Goal: Task Accomplishment & Management: Complete application form

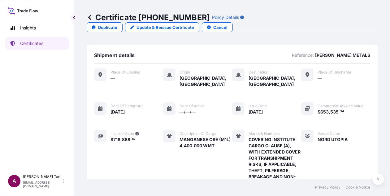
scroll to position [201, 0]
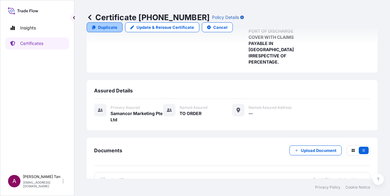
click at [117, 24] on p "Duplicate" at bounding box center [107, 27] width 19 height 6
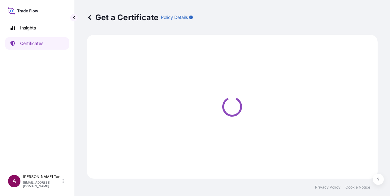
select select "Sea"
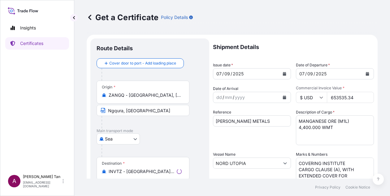
select select "31710"
drag, startPoint x: 256, startPoint y: 122, endPoint x: 175, endPoint y: 124, distance: 80.5
click at [175, 124] on form "Route Details Cover door to port - Add loading place Place of loading Road / [G…" at bounding box center [232, 171] width 291 height 273
type input "GPT"
click at [344, 94] on input "653535.34" at bounding box center [350, 97] width 47 height 11
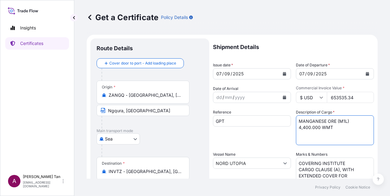
click at [299, 127] on textarea "MANGANESE ORE (M1L) 4,400.000 WMT" at bounding box center [335, 130] width 78 height 30
type textarea "MANGANESE ORE (M1L) 2,200.000 WMT"
drag, startPoint x: 355, startPoint y: 95, endPoint x: 289, endPoint y: 98, distance: 66.3
click at [289, 98] on div "Shipment Details Issue date * [DATE] Date of Departure * [DATE] Date of Arrival…" at bounding box center [293, 162] width 161 height 248
type input "325162.43"
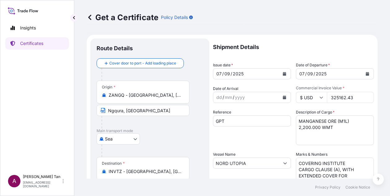
click at [253, 139] on div "Reference GPT" at bounding box center [252, 127] width 78 height 36
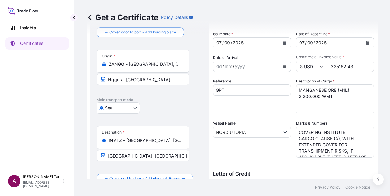
click at [135, 137] on input "INVTZ - [GEOGRAPHIC_DATA], [GEOGRAPHIC_DATA]" at bounding box center [145, 140] width 73 height 6
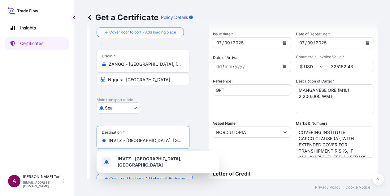
drag, startPoint x: 174, startPoint y: 140, endPoint x: 75, endPoint y: 139, distance: 99.0
click at [75, 139] on div "Get a Certificate Policy Details Route Details Cover door to port - Add loading…" at bounding box center [232, 89] width 316 height 178
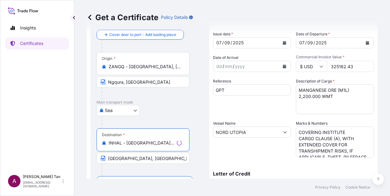
type input "INHAL - [GEOGRAPHIC_DATA], [GEOGRAPHIC_DATA]"
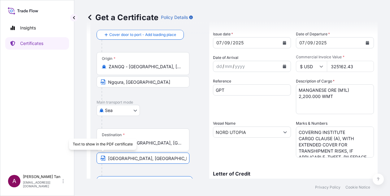
drag, startPoint x: 144, startPoint y: 156, endPoint x: 95, endPoint y: 155, distance: 49.2
click at [95, 155] on div "Route Details Reset Route Details Cover door to port - Add loading place Place …" at bounding box center [149, 139] width 119 height 265
type input "HALDIA PORT, [GEOGRAPHIC_DATA]"
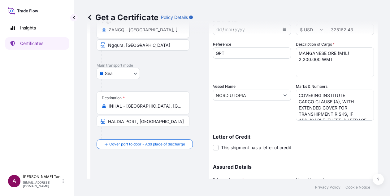
scroll to position [62, 0]
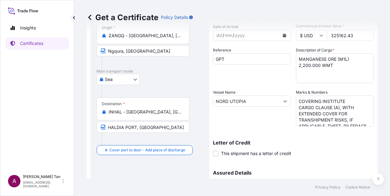
click at [320, 103] on textarea "COVERING INSTITUTE CARGO CLAUSE (A), WITH EXTENDED COVER FOR TRANSHIPMENT RISKS…" at bounding box center [335, 110] width 78 height 31
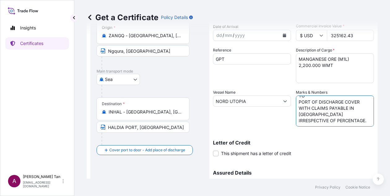
drag, startPoint x: 296, startPoint y: 101, endPoint x: 376, endPoint y: 151, distance: 94.0
click at [376, 151] on div "Get a Certificate Policy Details Route Details Reset Route Details Cover door t…" at bounding box center [232, 89] width 316 height 178
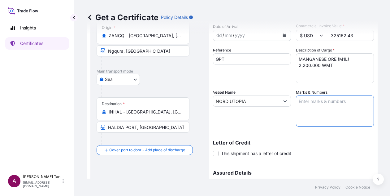
scroll to position [0, 0]
paste textarea "INSTITUTE CARGO CLAUSES(A) INSTITUTE WAR CLAUSES(CARGO) SRCC CLAUSE AND INSTITU…"
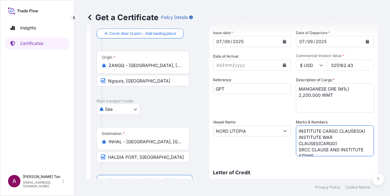
scroll to position [62, 0]
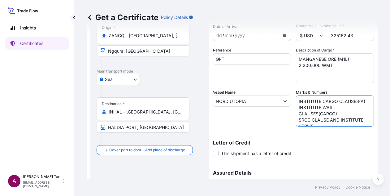
click at [296, 107] on textarea "COVERING INSTITUTE CARGO CLAUSE (A), WITH EXTENDED COVER FOR TRANSHIPMENT RISKS…" at bounding box center [335, 110] width 78 height 31
click at [296, 102] on textarea "COVERING INSTITUTE CARGO CLAUSE (A), WITH EXTENDED COVER FOR TRANSHIPMENT RISKS…" at bounding box center [335, 110] width 78 height 31
click at [296, 107] on textarea "COVERING INSTITUTE CARGO CLAUSE (A), WITH EXTENDED COVER FOR TRANSHIPMENT RISKS…" at bounding box center [335, 110] width 78 height 31
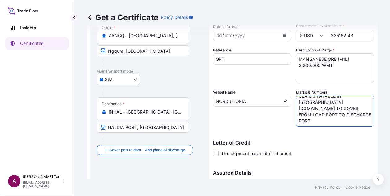
click at [339, 121] on textarea "COVERING INSTITUTE CARGO CLAUSE (A), WITH EXTENDED COVER FOR TRANSHIPMENT RISKS…" at bounding box center [335, 110] width 78 height 31
paste textarea "CLAIMS IF ANY ARE PAYABLE TO THE APPLICANT IN [GEOGRAPHIC_DATA] IN THE CURRENCY…"
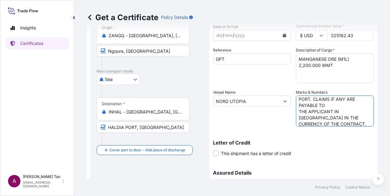
click at [320, 123] on textarea "COVERING INSTITUTE CARGO CLAUSE (A), WITH EXTENDED COVER FOR TRANSHIPMENT RISKS…" at bounding box center [335, 110] width 78 height 31
click at [338, 124] on textarea "COVERING INSTITUTE CARGO CLAUSE (A), WITH EXTENDED COVER FOR TRANSHIPMENT RISKS…" at bounding box center [335, 110] width 78 height 31
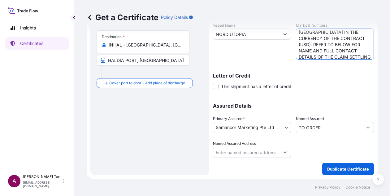
scroll to position [83, 0]
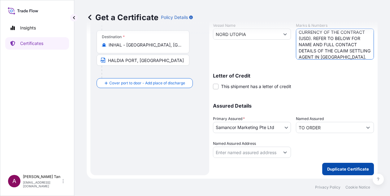
type textarea "TO INCLUDE INSTITUTE CARGO CLAUSES(A) INSTITUTE WAR CLAUSES(CARGO) SRCC CLAUSE …"
click at [345, 170] on p "Duplicate Certificate" at bounding box center [348, 169] width 42 height 6
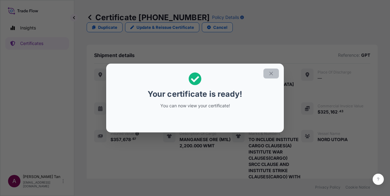
click at [275, 76] on button "button" at bounding box center [270, 73] width 15 height 10
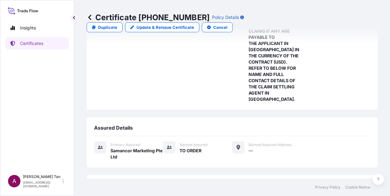
scroll to position [220, 0]
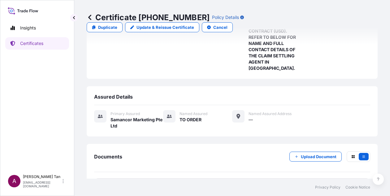
click at [122, 183] on span "Certificate" at bounding box center [121, 186] width 22 height 6
click at [123, 22] on link "Duplicate" at bounding box center [105, 27] width 36 height 10
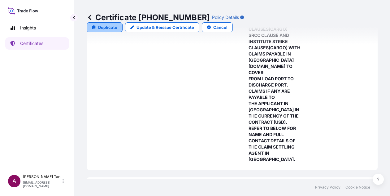
select select "Sea"
select select "31710"
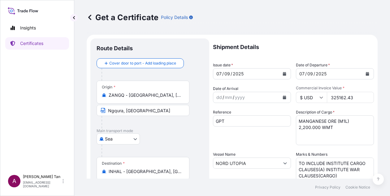
drag, startPoint x: 356, startPoint y: 96, endPoint x: 314, endPoint y: 101, distance: 42.3
click at [314, 101] on div "$ USD 325162.43" at bounding box center [335, 97] width 78 height 11
type input "423227.57"
click at [334, 121] on textarea "MANGANESE ORE (M1L) 2,200.000 WMT" at bounding box center [335, 130] width 78 height 30
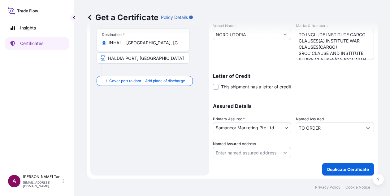
scroll to position [129, 0]
type textarea "MANGANESE ORE SINTER (MSS) 2,200.000 WMT"
click at [347, 169] on p "Duplicate Certificate" at bounding box center [348, 169] width 42 height 6
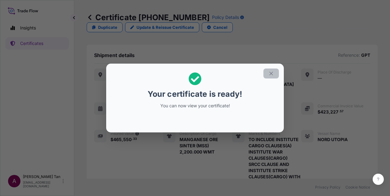
click at [275, 74] on button "button" at bounding box center [270, 73] width 15 height 10
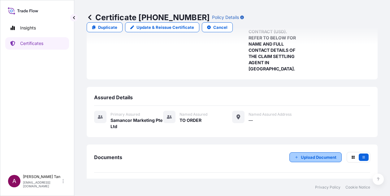
scroll to position [220, 0]
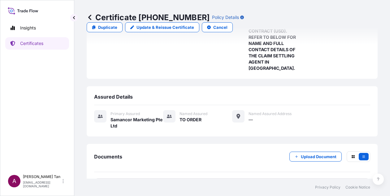
click at [155, 178] on link "PDF Certificate [DATE]T04:51:28.221618" at bounding box center [232, 186] width 276 height 16
